Goal: Use online tool/utility: Use online tool/utility

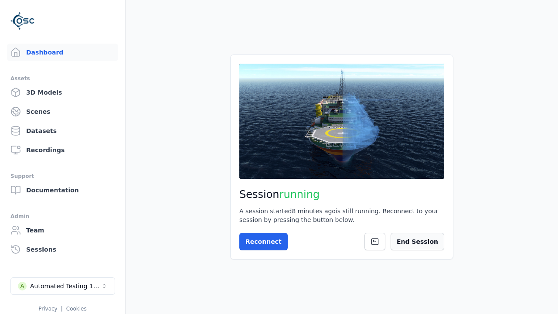
click at [420, 240] on button "End Session" at bounding box center [417, 241] width 54 height 17
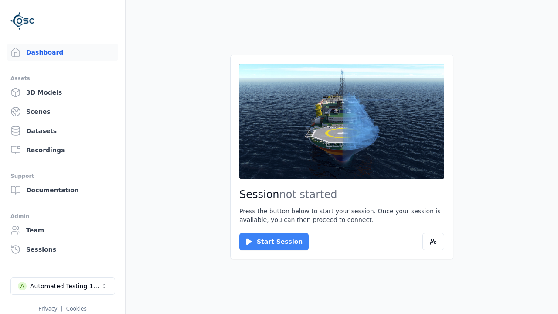
click at [268, 241] on button "Start Session" at bounding box center [273, 241] width 69 height 17
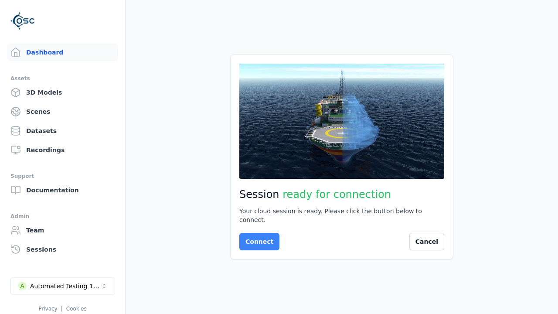
click at [257, 237] on button "Connect" at bounding box center [259, 241] width 40 height 17
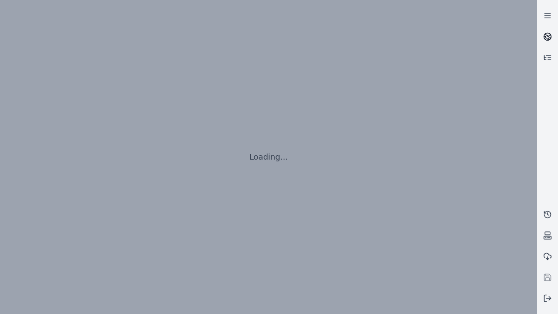
click at [547, 37] on icon at bounding box center [548, 35] width 5 height 3
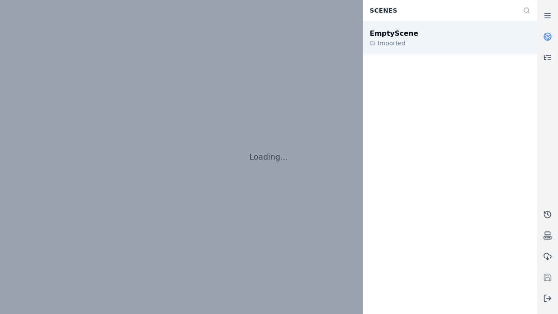
click at [389, 33] on div "EmptyScene" at bounding box center [394, 33] width 48 height 10
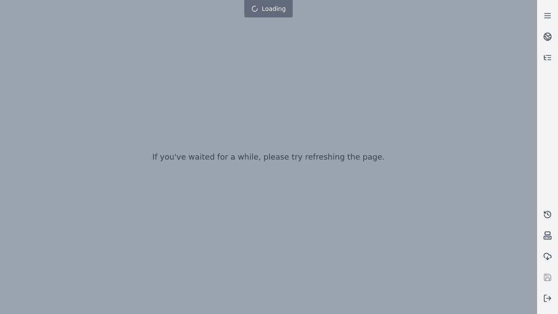
click at [20, 71] on div at bounding box center [279, 157] width 558 height 349
click at [19, 83] on div at bounding box center [279, 157] width 558 height 349
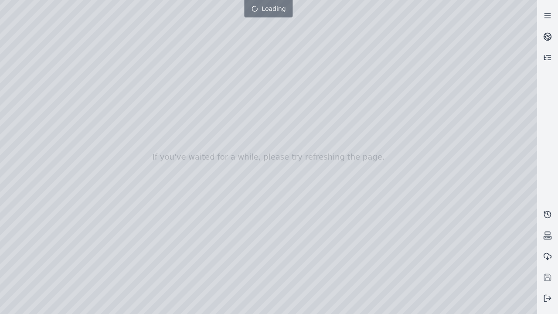
click at [151, 5] on div at bounding box center [279, 157] width 558 height 349
drag, startPoint x: 68, startPoint y: 28, endPoint x: 300, endPoint y: 222, distance: 302.0
click at [300, 222] on div at bounding box center [279, 157] width 558 height 349
